Goal: Entertainment & Leisure: Consume media (video, audio)

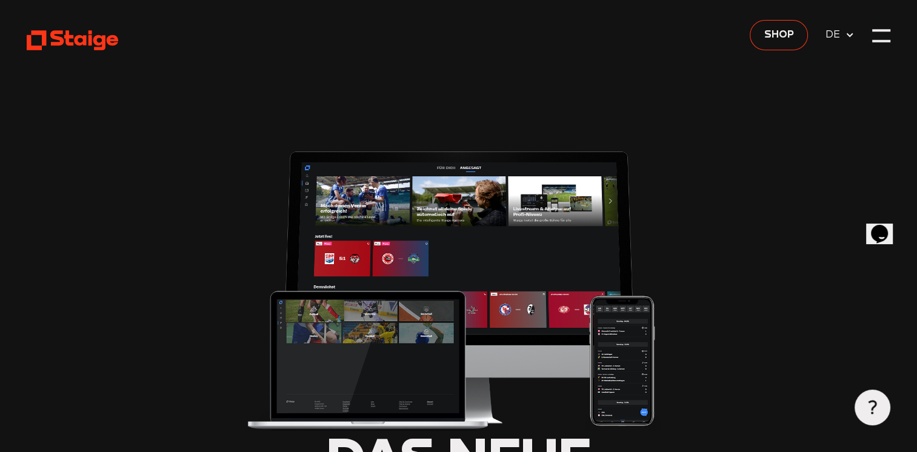
type input "0.8"
click at [885, 35] on div at bounding box center [882, 36] width 18 height 18
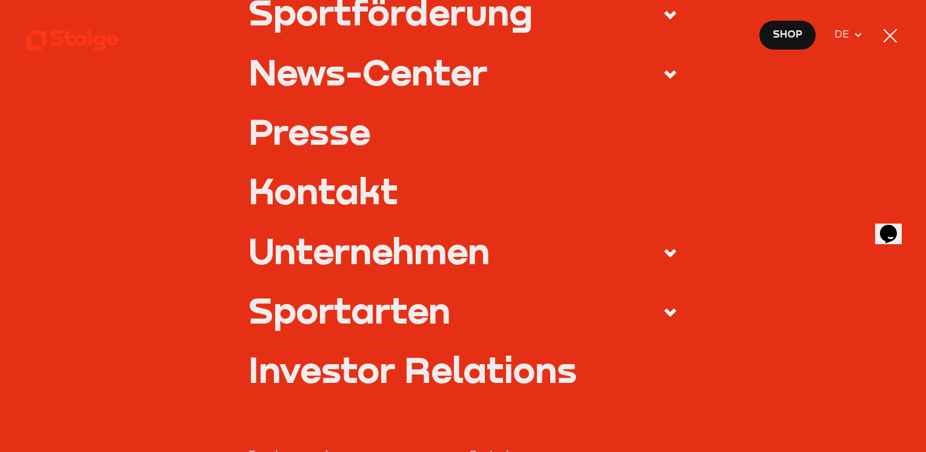
scroll to position [388, 0]
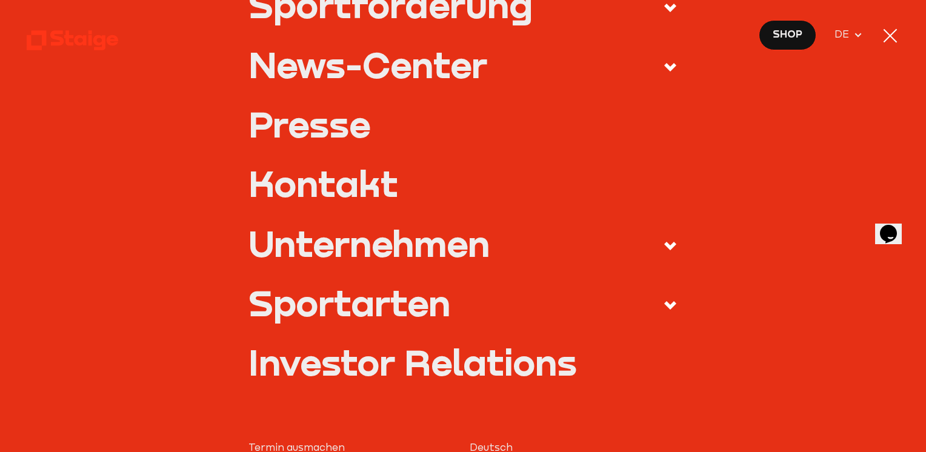
click at [663, 306] on icon at bounding box center [670, 305] width 15 height 15
click at [0, 0] on input "Sportarten" at bounding box center [0, 0] width 0 height 0
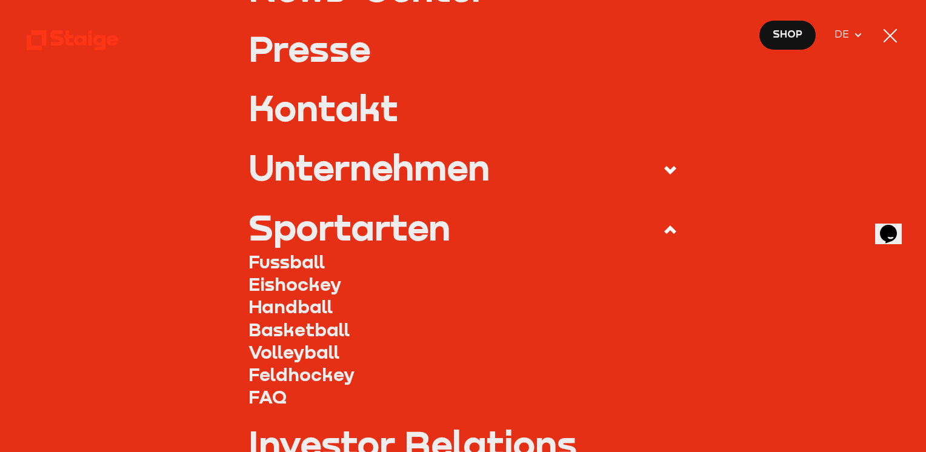
scroll to position [312, 0]
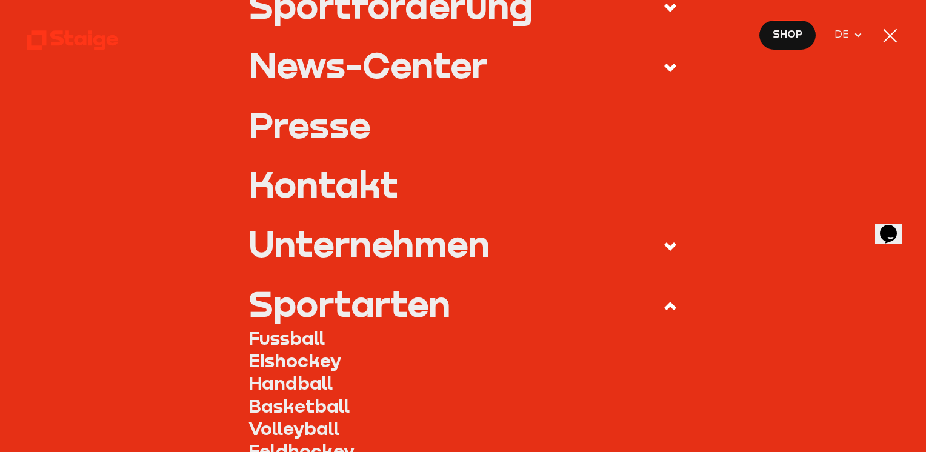
click at [306, 339] on link "Fussball" at bounding box center [463, 338] width 429 height 22
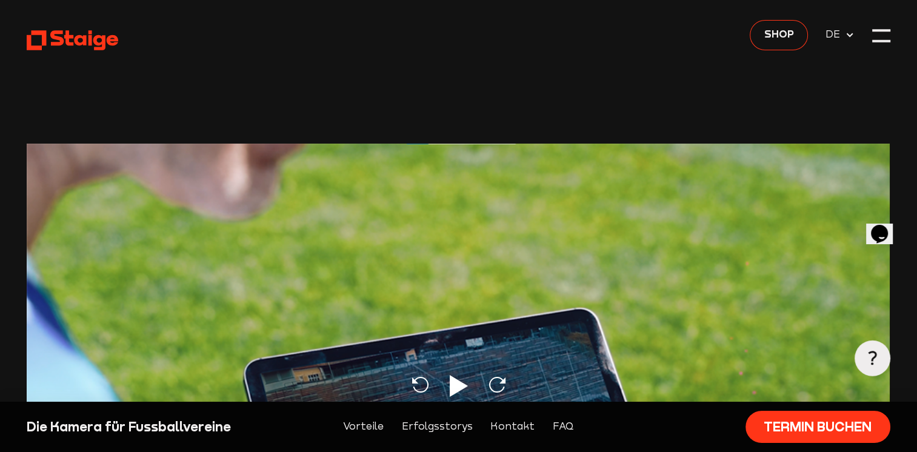
click at [452, 384] on icon at bounding box center [459, 386] width 18 height 22
type input "0.8"
